Goal: Task Accomplishment & Management: Manage account settings

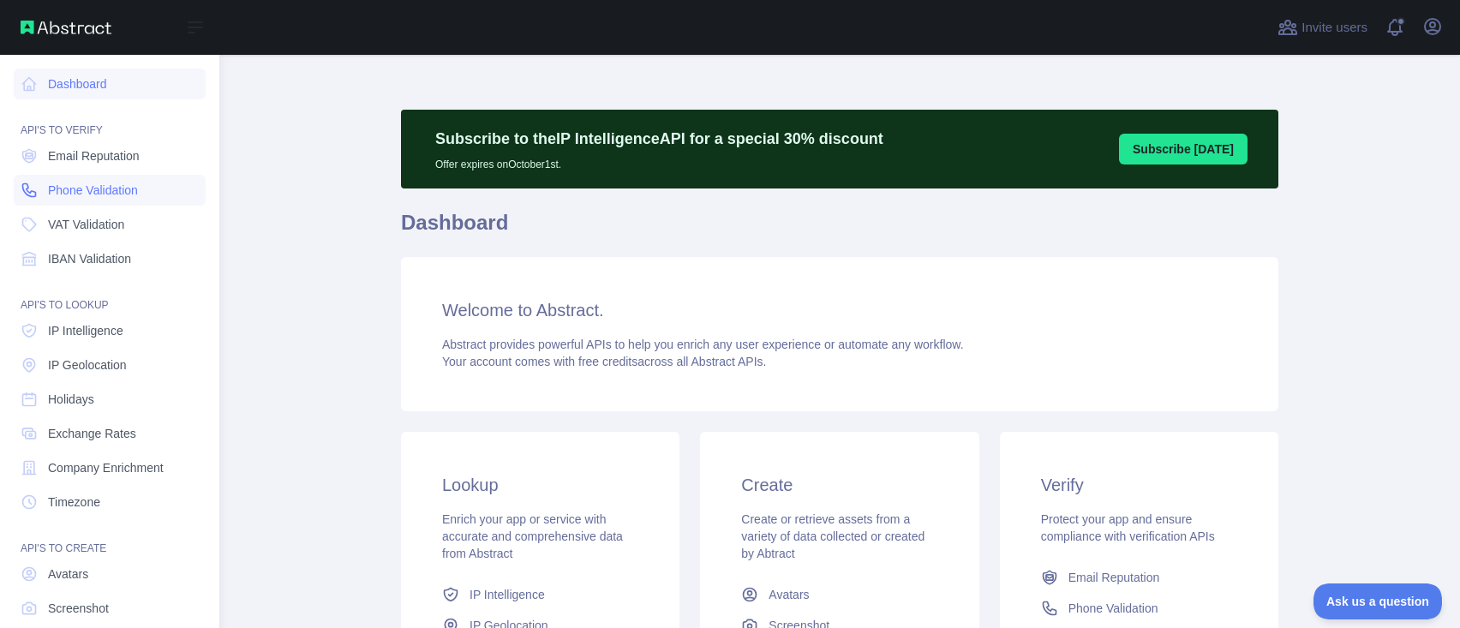
click at [63, 194] on span "Phone Validation" at bounding box center [93, 190] width 90 height 17
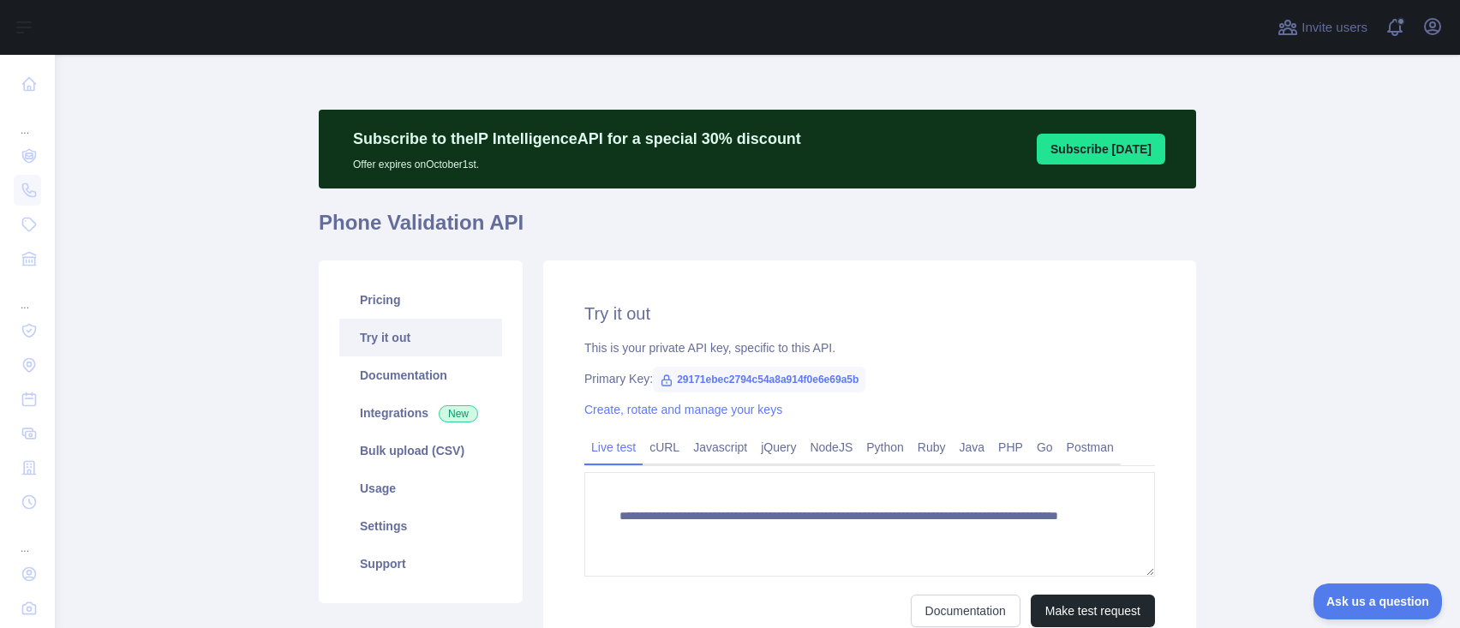
scroll to position [114, 0]
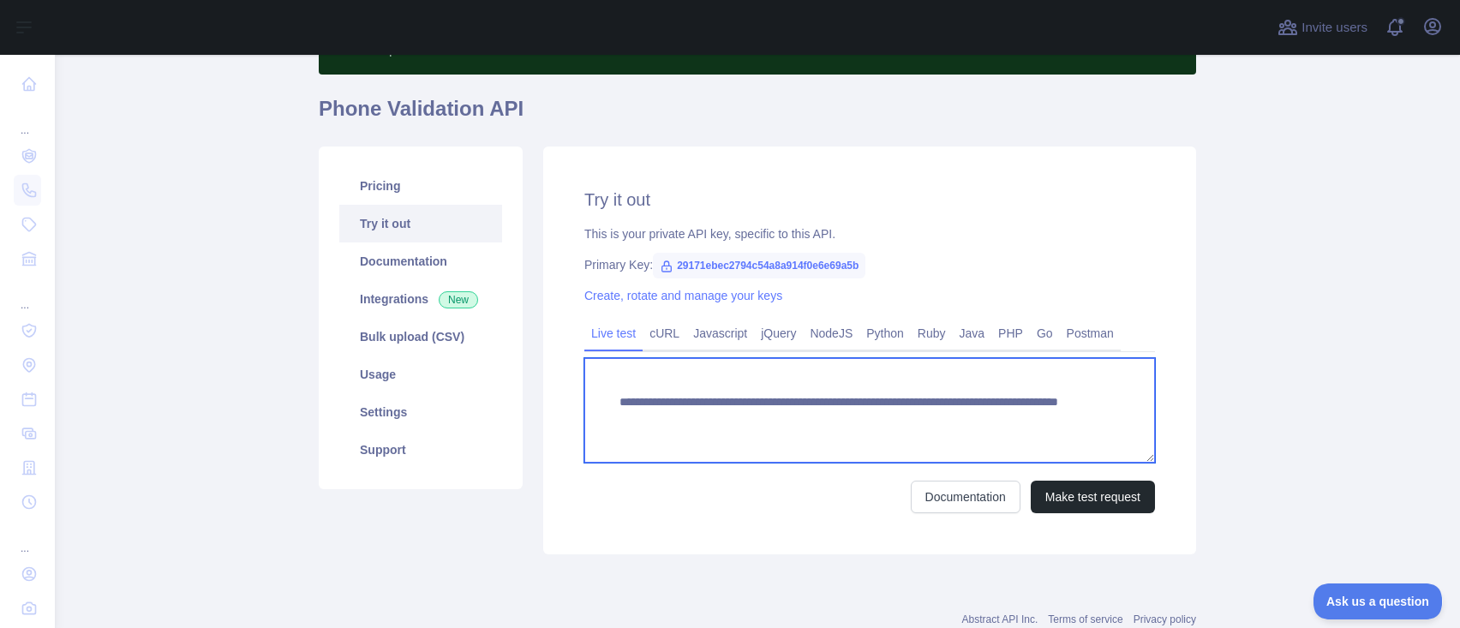
drag, startPoint x: 913, startPoint y: 421, endPoint x: 1007, endPoint y: 428, distance: 94.5
click at [1007, 428] on textarea "**********" at bounding box center [869, 410] width 571 height 105
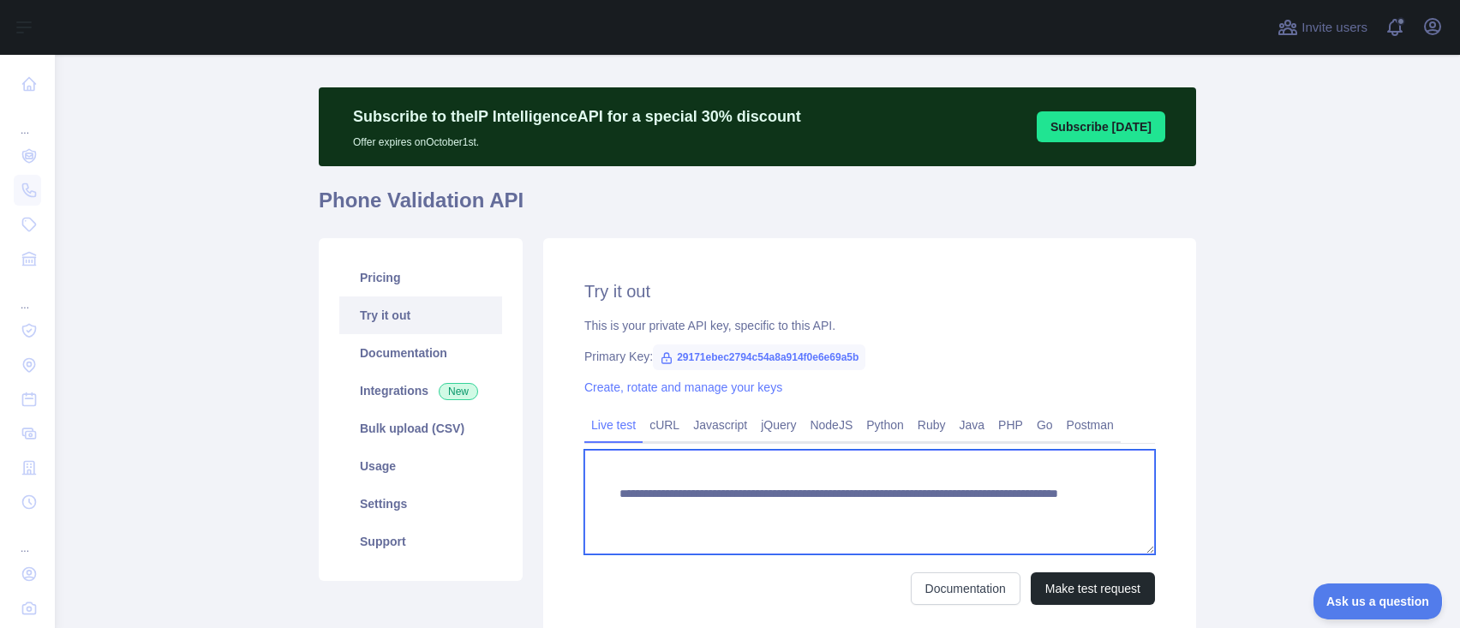
scroll to position [0, 0]
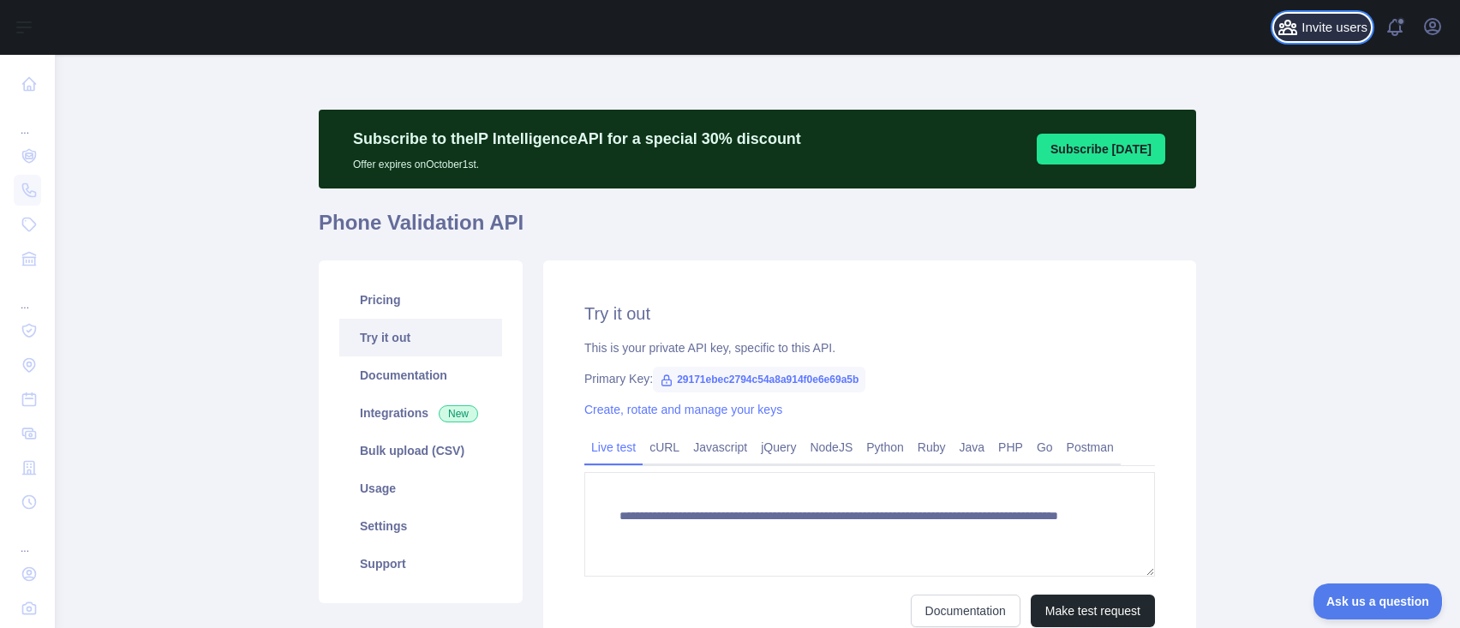
click at [1326, 33] on span "Invite users" at bounding box center [1334, 28] width 66 height 20
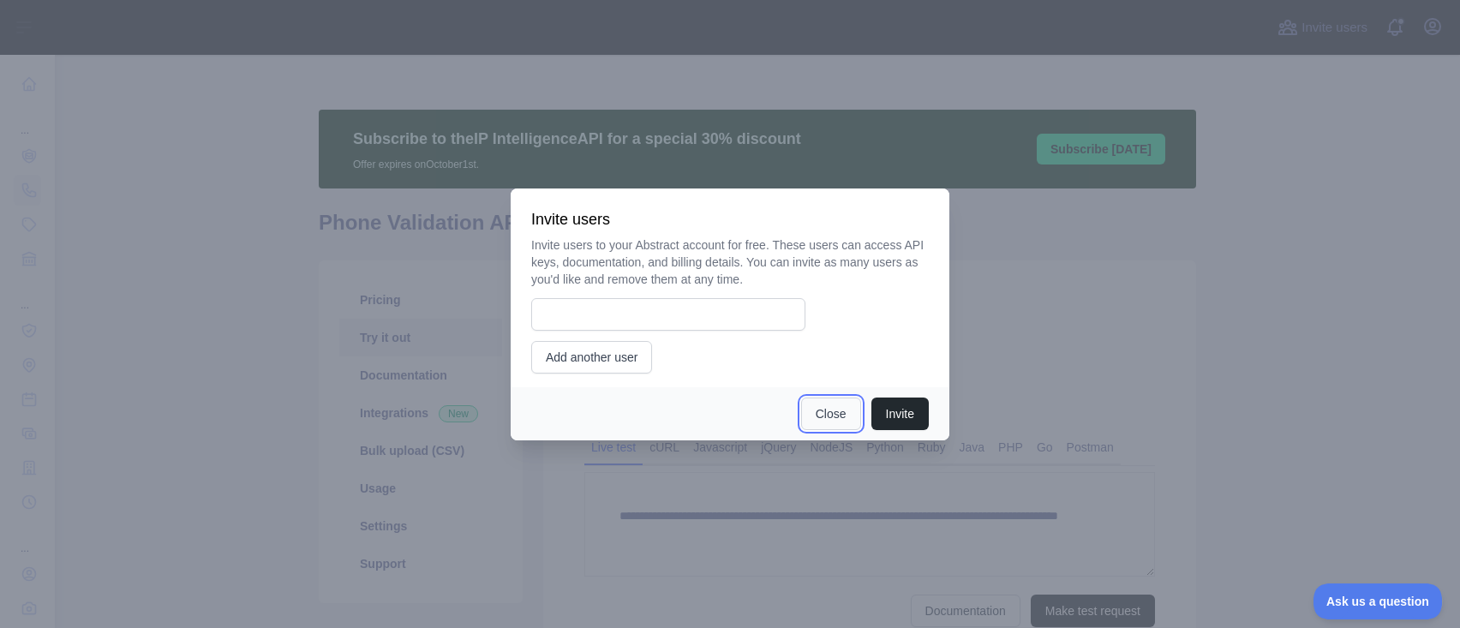
click at [810, 421] on button "Close" at bounding box center [831, 413] width 60 height 33
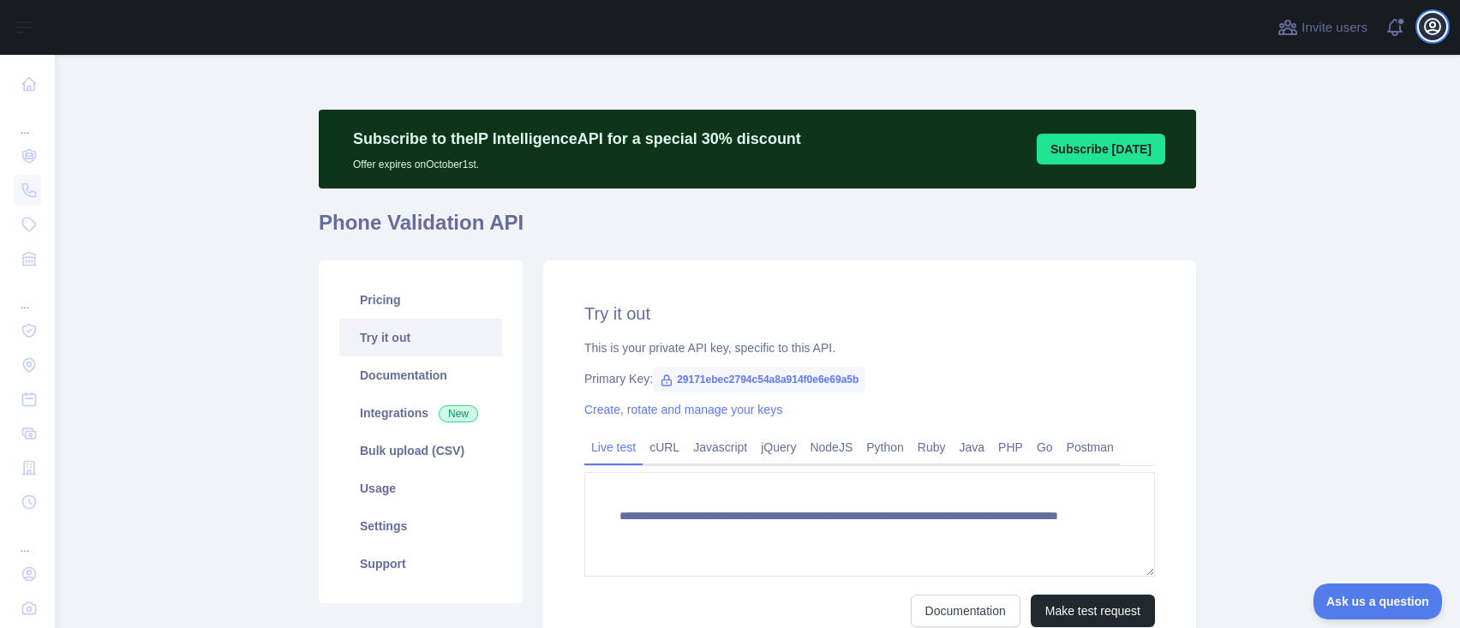
click at [1429, 21] on icon "button" at bounding box center [1432, 26] width 21 height 21
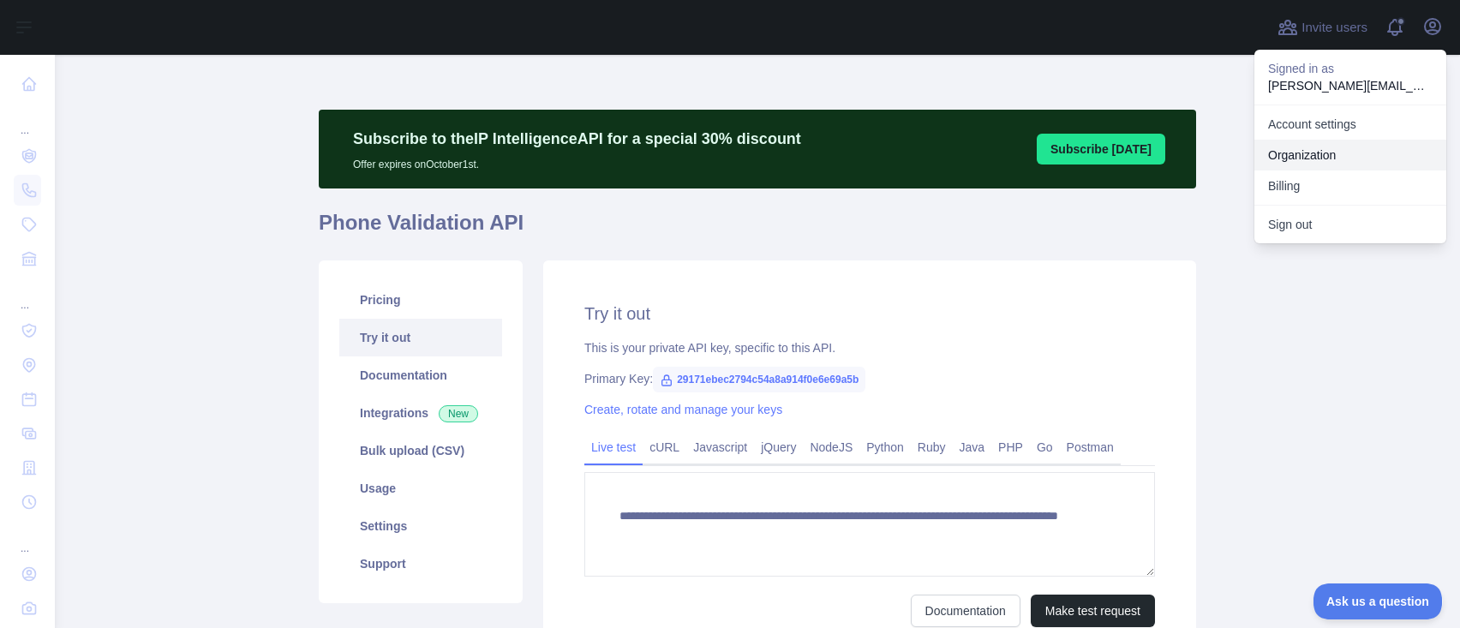
click at [1288, 155] on link "Organization" at bounding box center [1350, 155] width 192 height 31
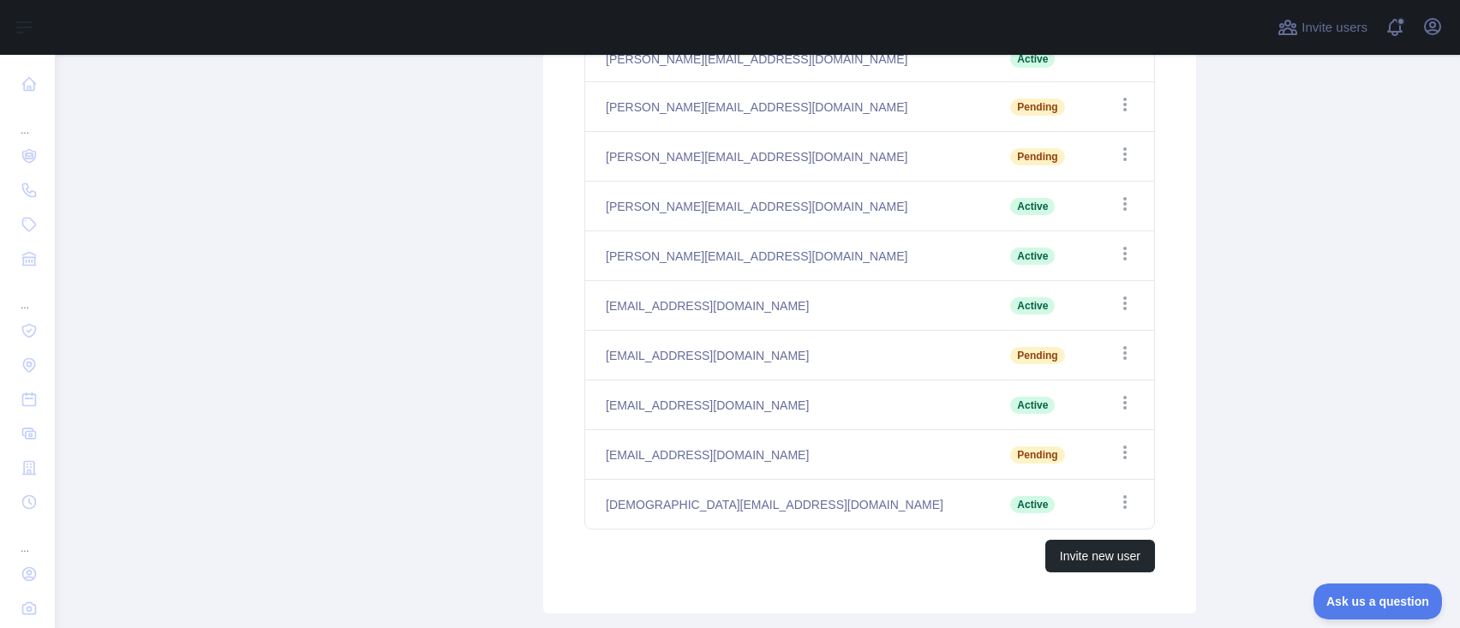
scroll to position [343, 0]
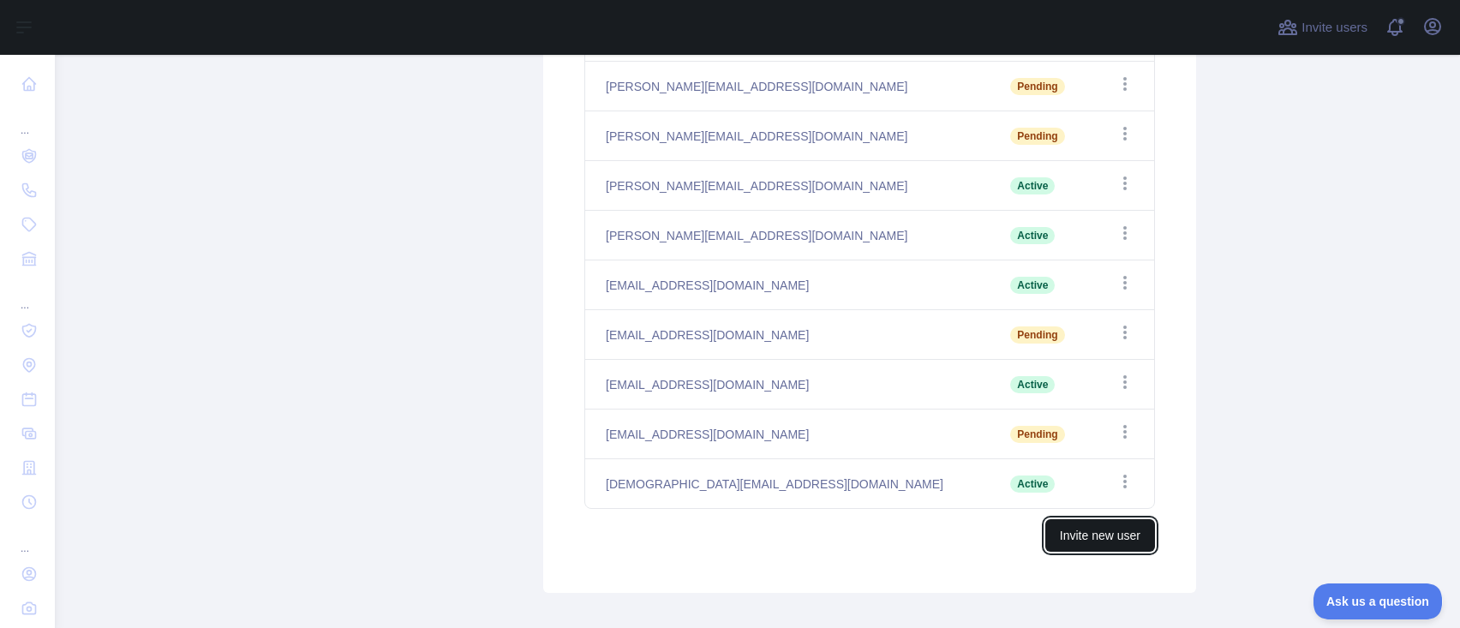
click at [1045, 537] on button "Invite new user" at bounding box center [1100, 535] width 110 height 33
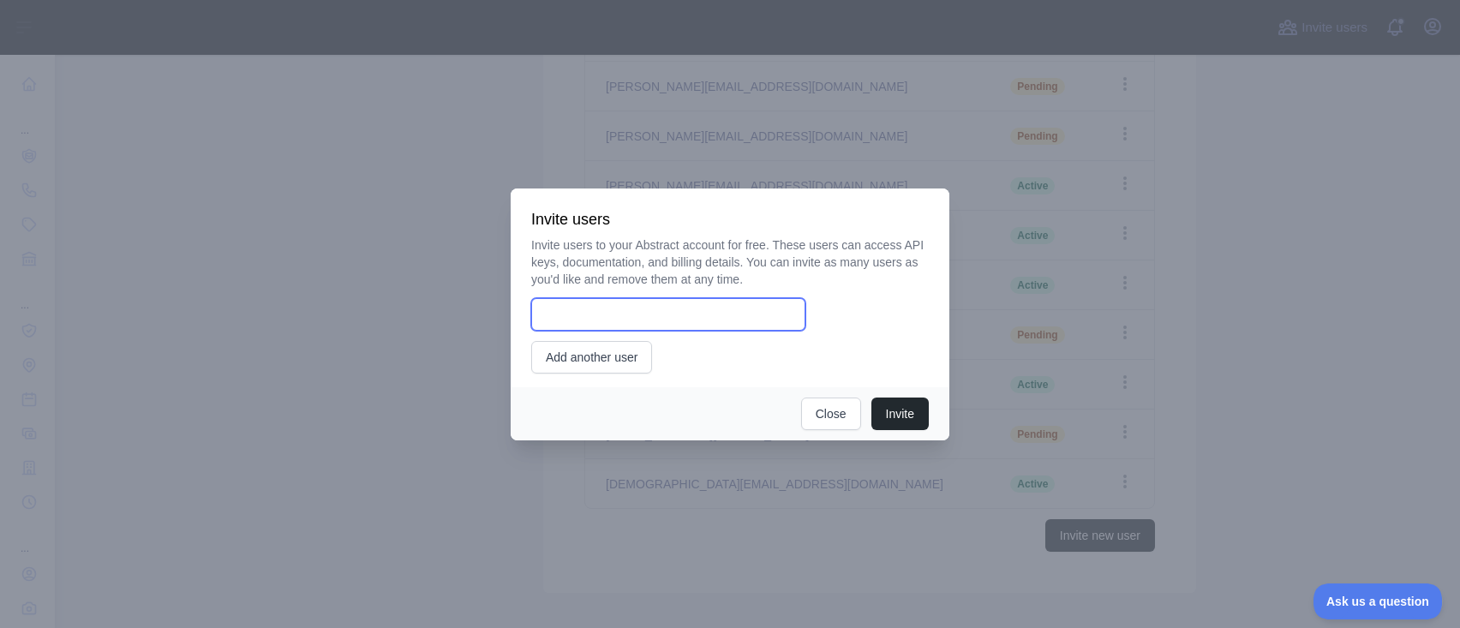
click at [632, 321] on input "email" at bounding box center [668, 314] width 274 height 33
type input "**********"
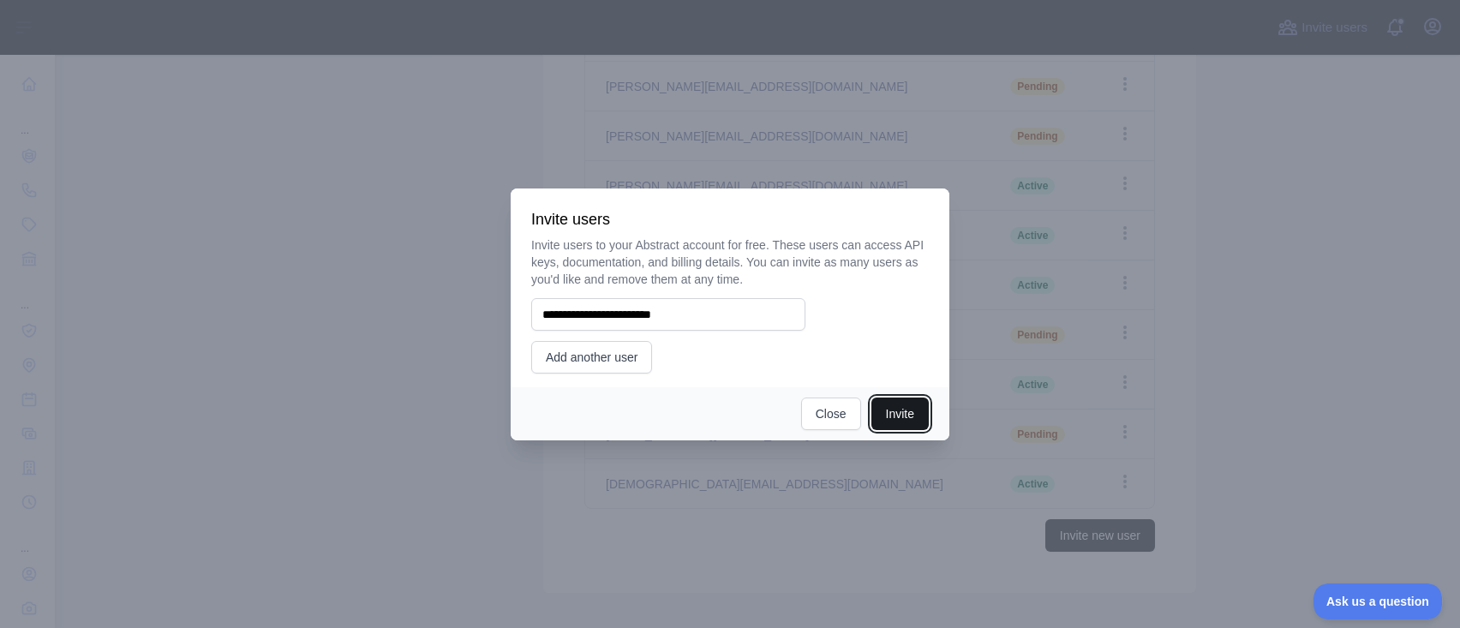
click at [892, 421] on button "Invite" at bounding box center [899, 413] width 57 height 33
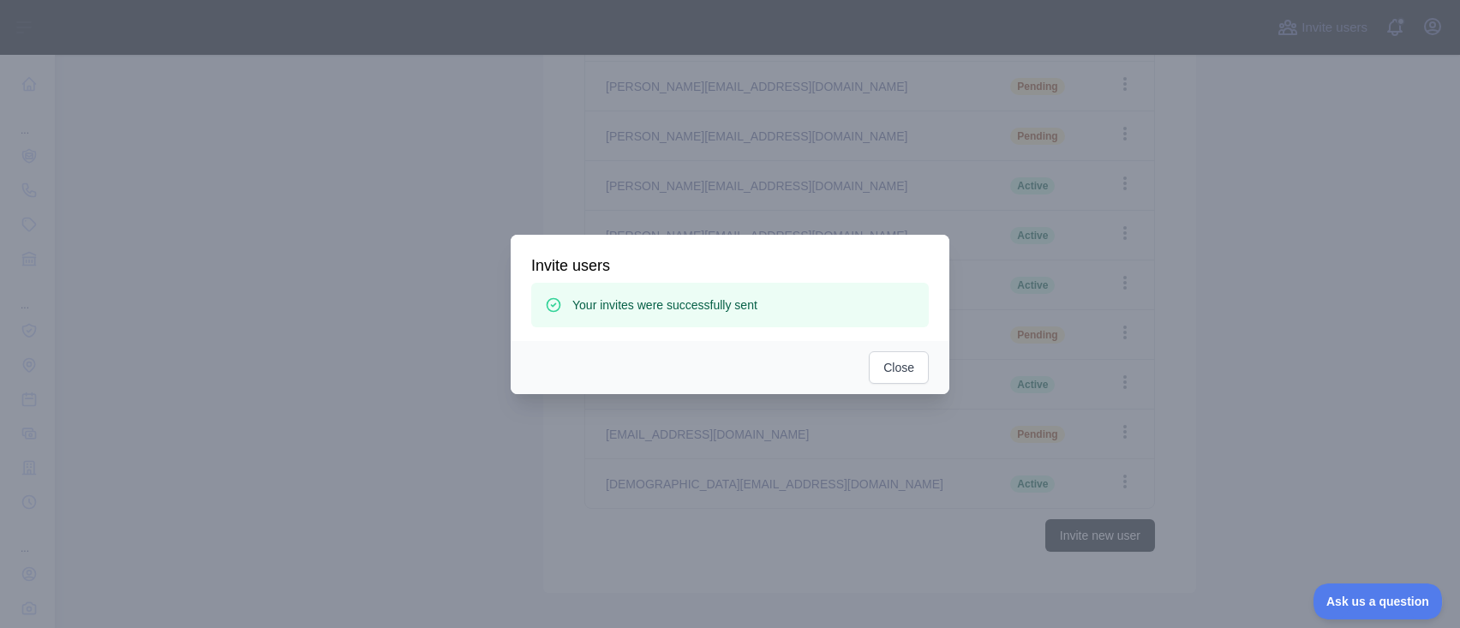
click at [884, 349] on div "Close" at bounding box center [730, 367] width 439 height 53
click at [887, 376] on button "Close" at bounding box center [899, 367] width 60 height 33
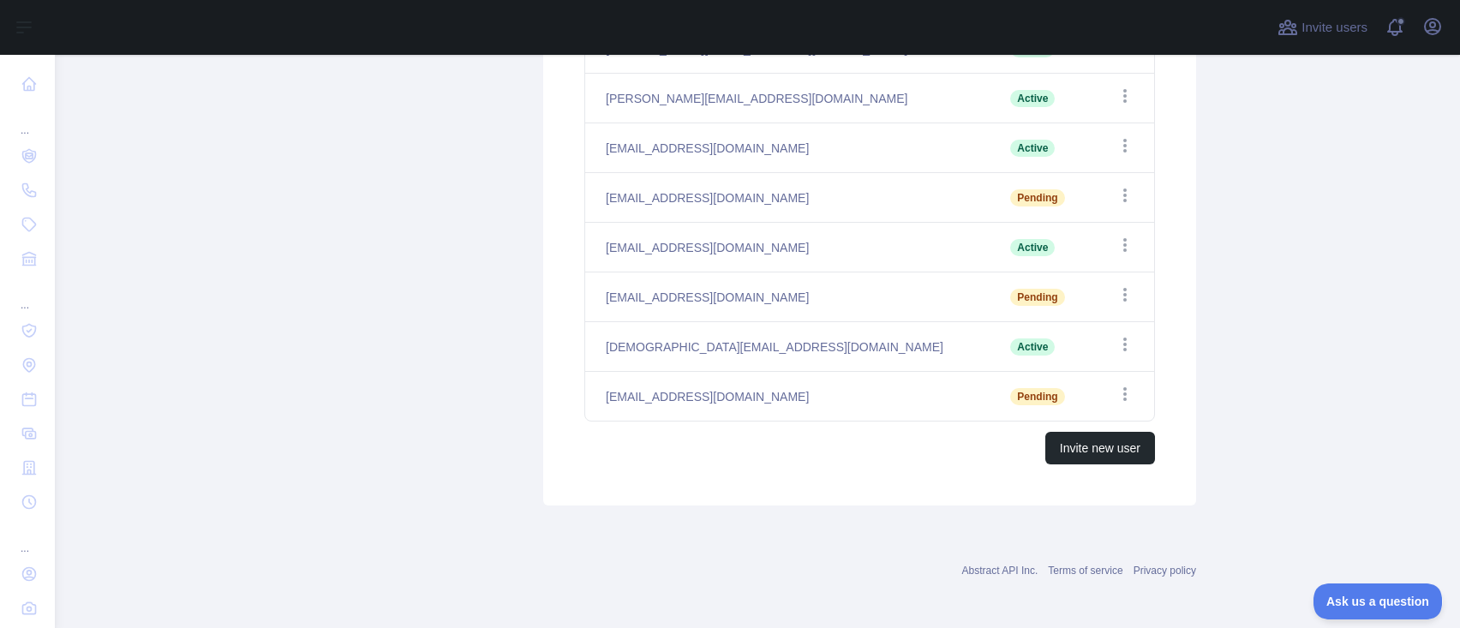
scroll to position [137, 0]
